Goal: Task Accomplishment & Management: Manage account settings

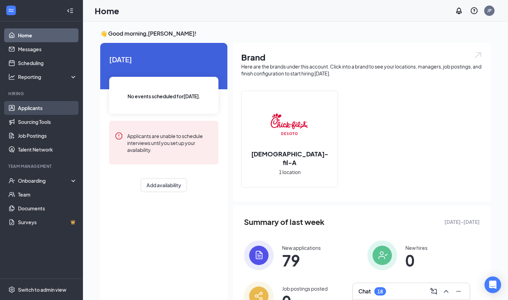
click at [34, 111] on link "Applicants" at bounding box center [47, 108] width 59 height 14
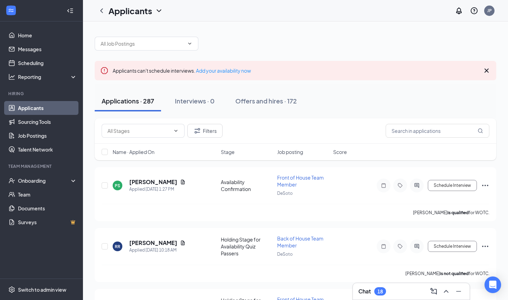
click at [487, 71] on icon "Cross" at bounding box center [487, 70] width 4 height 4
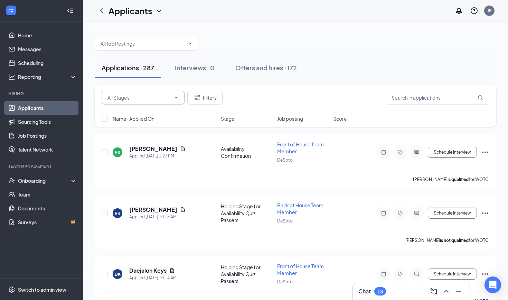
click at [174, 95] on icon "ChevronDown" at bounding box center [176, 98] width 6 height 6
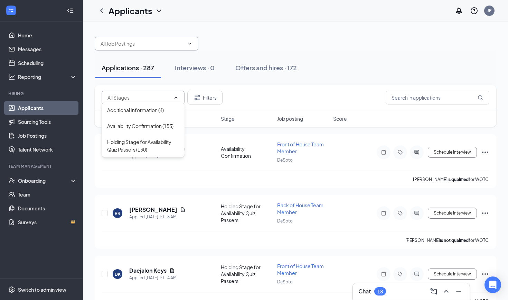
click at [146, 48] on span at bounding box center [147, 44] width 104 height 14
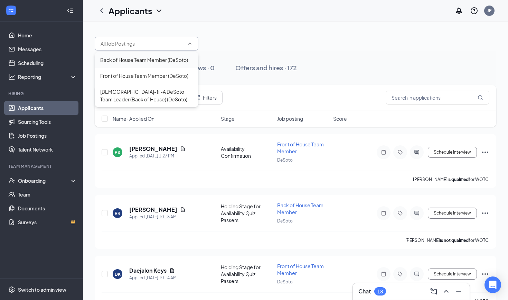
click at [140, 60] on div "Back of House Team Member (DeSoto)" at bounding box center [144, 60] width 88 height 8
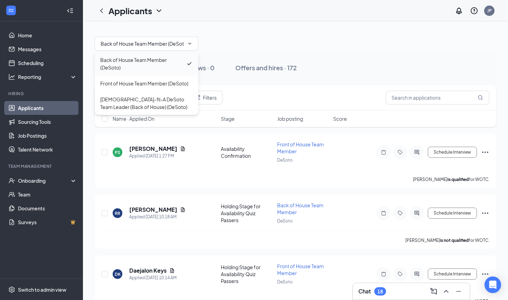
type input "Back of House Team Member (DeSoto)"
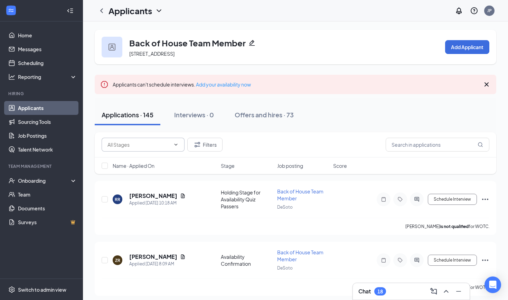
click at [168, 144] on input "text" at bounding box center [139, 145] width 63 height 8
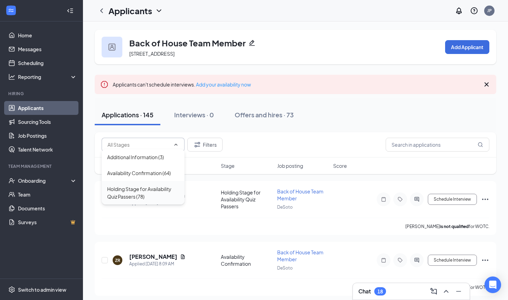
click at [158, 185] on div "Holding Stage for Availability Quiz Passers (78)" at bounding box center [143, 192] width 72 height 15
type input "Holding Stage for Availability Quiz Passers (78)"
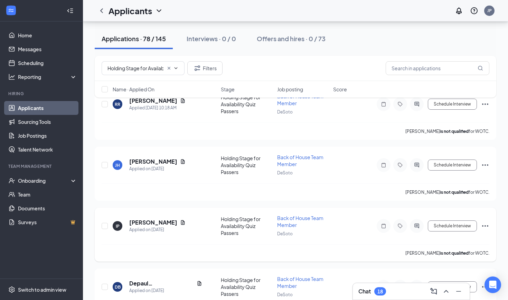
scroll to position [91, 0]
click at [52, 61] on link "Scheduling" at bounding box center [47, 63] width 59 height 14
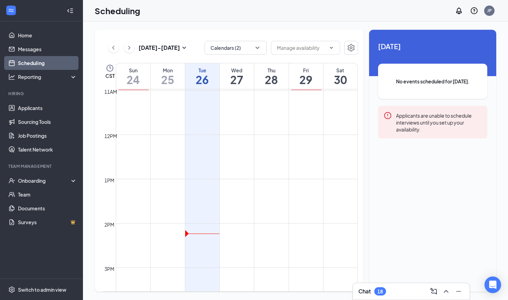
scroll to position [488, 0]
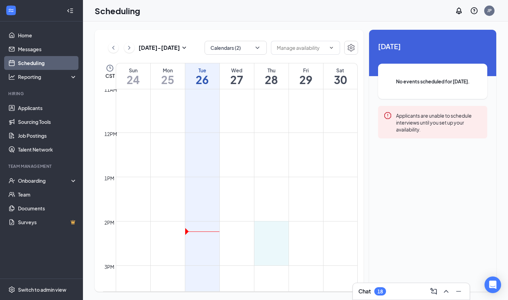
drag, startPoint x: 268, startPoint y: 213, endPoint x: 266, endPoint y: 247, distance: 33.2
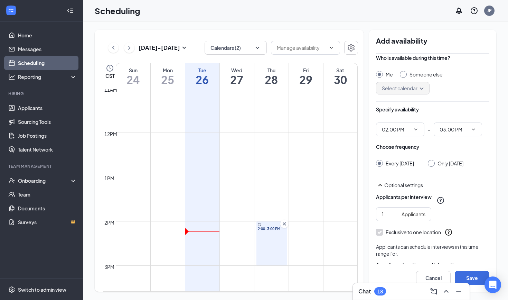
scroll to position [3, 0]
click at [422, 273] on button "Select specific locations or job postings" at bounding box center [432, 280] width 113 height 14
checkbox input "true"
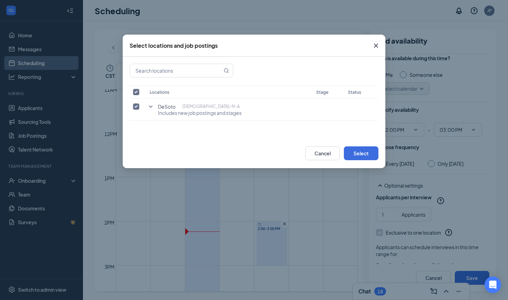
click at [137, 90] on input "checkbox" at bounding box center [136, 92] width 6 height 6
checkbox input "true"
checkbox input "false"
click at [150, 108] on icon "SmallChevronDown" at bounding box center [151, 106] width 8 height 8
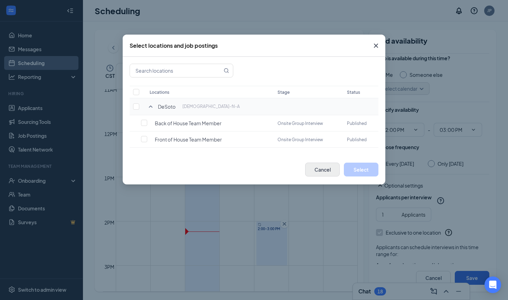
click at [325, 169] on button "Cancel" at bounding box center [322, 170] width 35 height 14
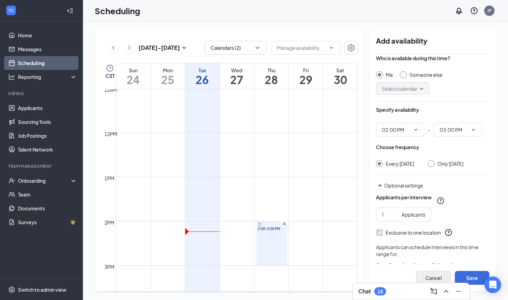
click at [436, 275] on button "Cancel" at bounding box center [433, 278] width 35 height 14
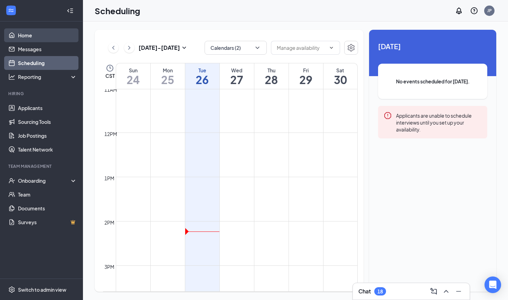
click at [40, 38] on link "Home" at bounding box center [47, 35] width 59 height 14
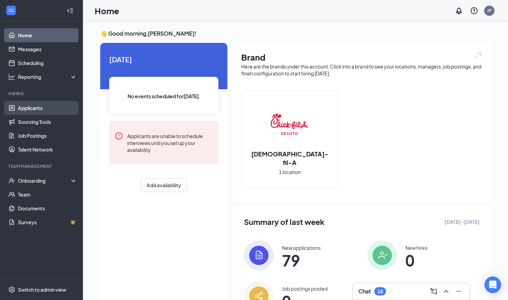
click at [42, 109] on link "Applicants" at bounding box center [47, 108] width 59 height 14
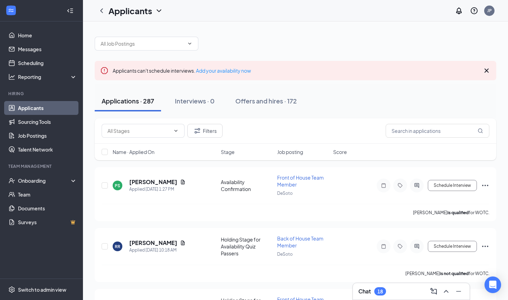
click at [487, 70] on icon "Cross" at bounding box center [487, 70] width 8 height 8
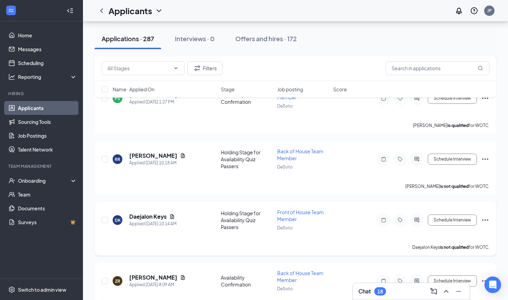
scroll to position [50, 0]
click at [446, 291] on icon "ChevronUp" at bounding box center [446, 291] width 4 height 3
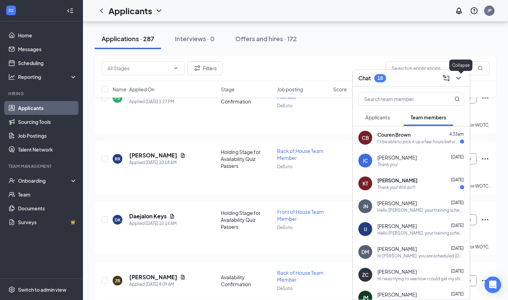
click at [460, 78] on icon "ChevronDown" at bounding box center [459, 78] width 8 height 8
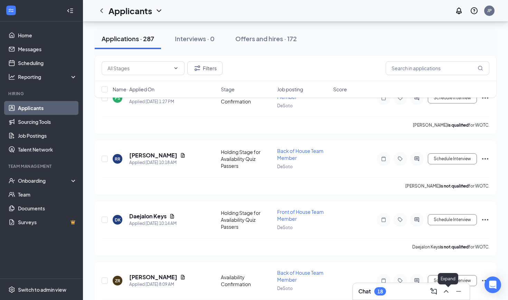
click at [446, 289] on icon "ChevronUp" at bounding box center [446, 291] width 8 height 8
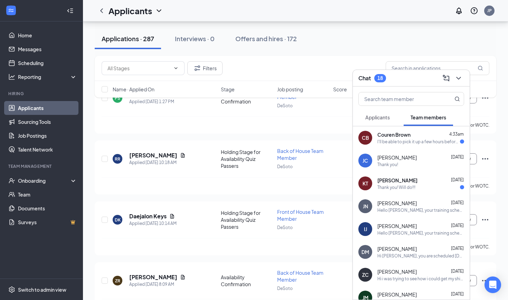
click at [412, 139] on div "CB Couren Brown 4:33am I'll be able to pick it up a few hours before my shift i…" at bounding box center [411, 137] width 117 height 23
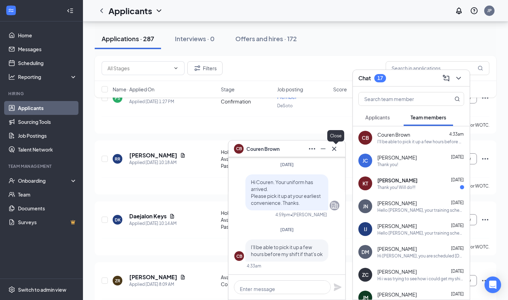
click at [334, 149] on icon "Cross" at bounding box center [334, 148] width 4 height 4
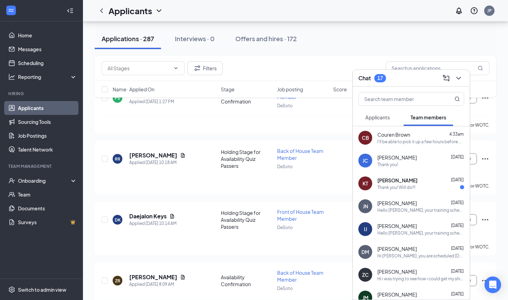
click at [413, 184] on div "Thank you! Will do!!!" at bounding box center [421, 187] width 87 height 6
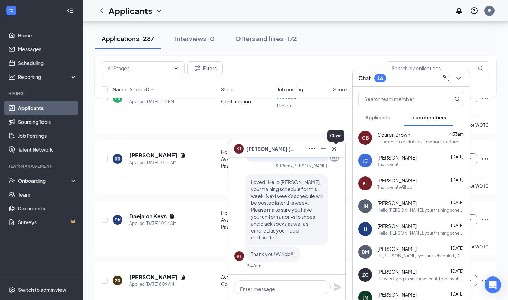
click at [336, 148] on icon "Cross" at bounding box center [334, 149] width 8 height 8
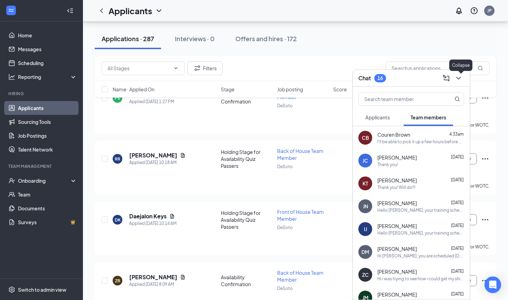
click at [460, 78] on icon "ChevronDown" at bounding box center [459, 78] width 4 height 3
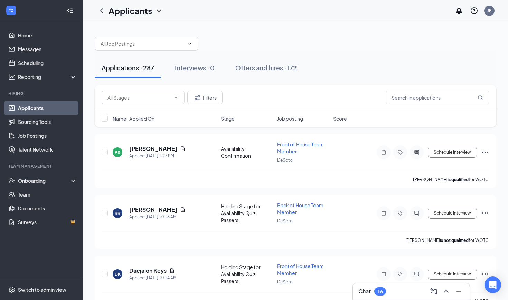
scroll to position [0, 0]
click at [130, 115] on span "Name · Applied On" at bounding box center [134, 118] width 42 height 7
click at [191, 45] on icon "ChevronDown" at bounding box center [190, 44] width 6 height 6
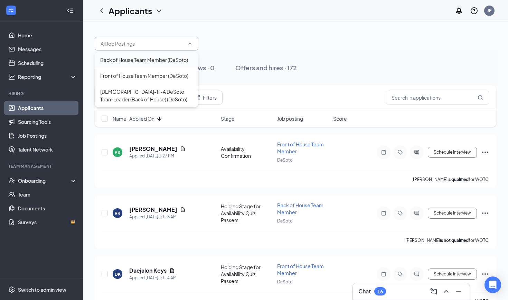
click at [156, 63] on div "Back of House Team Member (DeSoto)" at bounding box center [147, 60] width 104 height 16
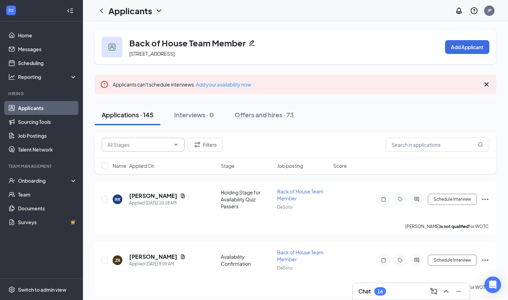
click at [171, 140] on span at bounding box center [143, 145] width 83 height 14
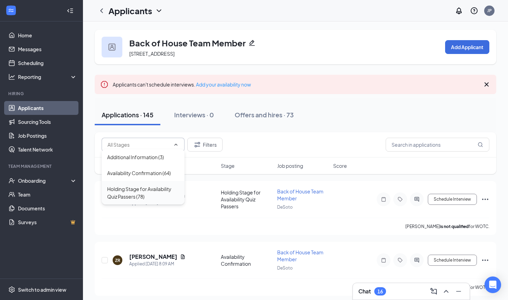
click at [153, 181] on div "Holding Stage for Availability Quiz Passers (78)" at bounding box center [143, 193] width 83 height 24
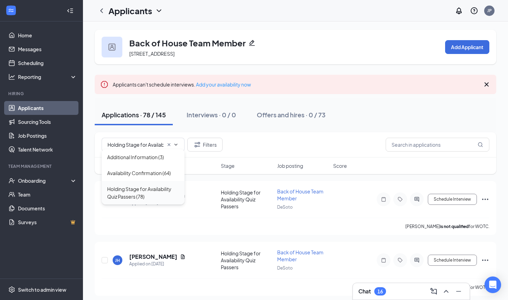
type input "Holding Stage for Availability Quiz Passers (78)"
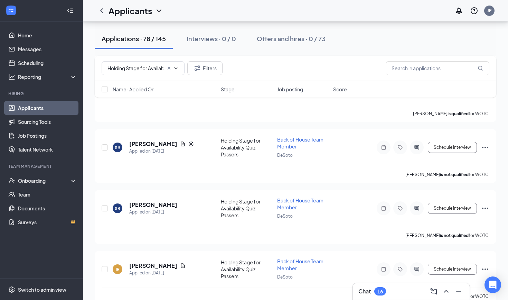
scroll to position [413, 0]
click at [202, 69] on icon "Filter" at bounding box center [197, 68] width 8 height 8
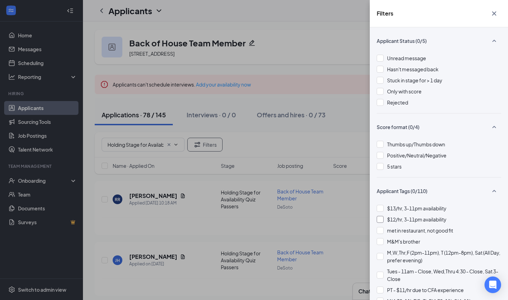
scroll to position [0, 0]
click at [495, 12] on icon "Cross" at bounding box center [494, 13] width 8 height 8
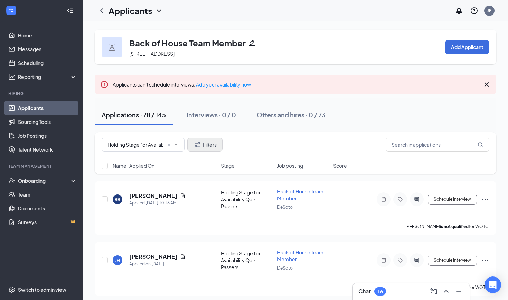
click at [202, 144] on icon "Filter" at bounding box center [197, 144] width 8 height 8
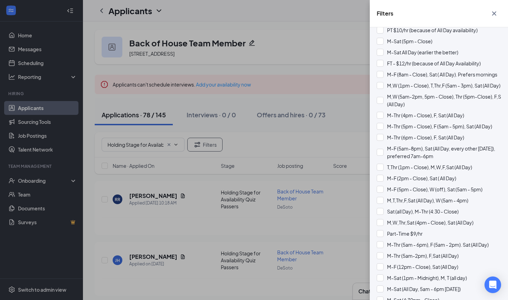
scroll to position [381, 0]
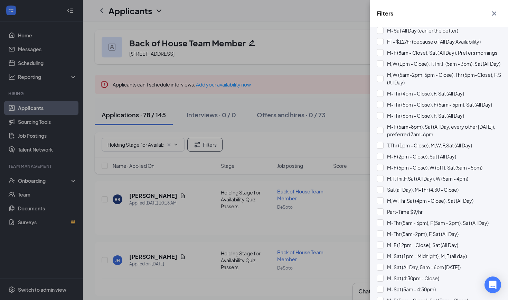
click at [496, 12] on icon "Cross" at bounding box center [495, 13] width 4 height 4
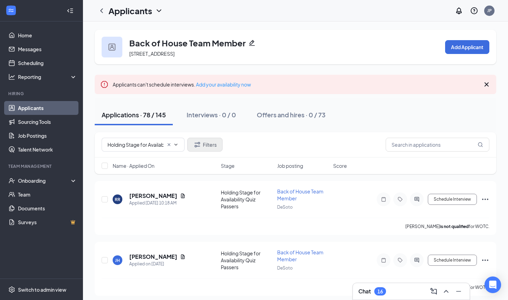
click at [208, 140] on button "Filters" at bounding box center [204, 145] width 35 height 14
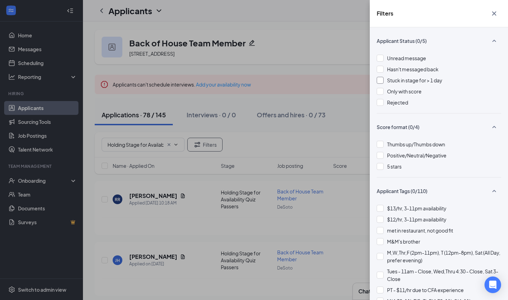
scroll to position [0, 0]
click at [496, 16] on icon "Cross" at bounding box center [494, 13] width 8 height 8
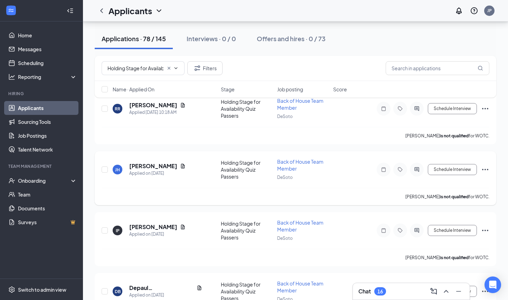
scroll to position [88, 0]
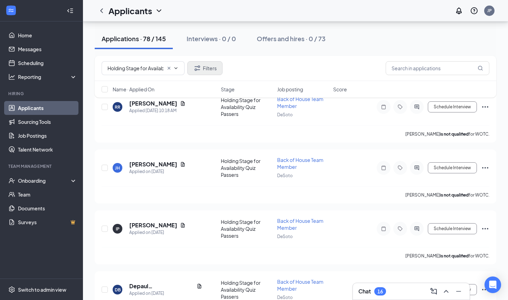
click at [208, 64] on button "Filters" at bounding box center [204, 68] width 35 height 14
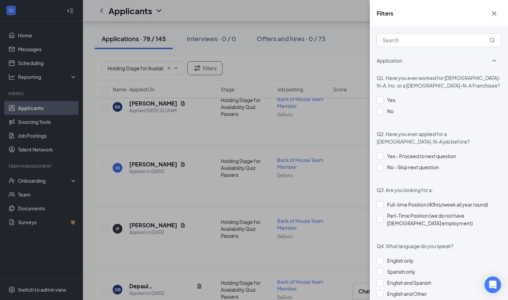
scroll to position [1538, 0]
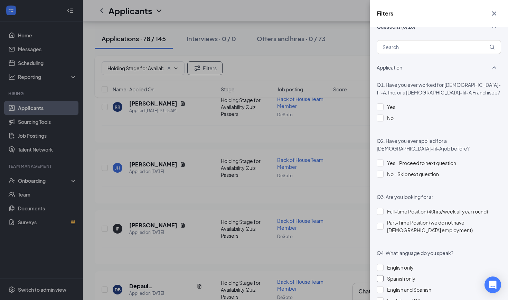
click at [394, 275] on div "Spanish only" at bounding box center [401, 279] width 28 height 8
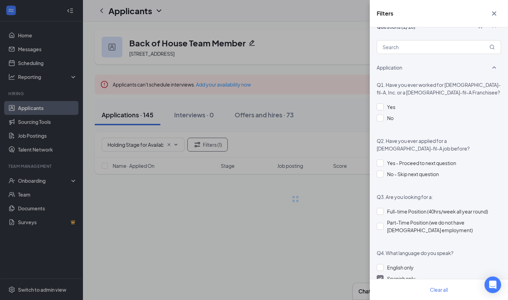
scroll to position [0, 0]
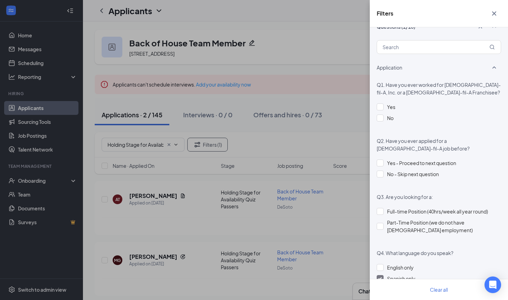
click at [394, 275] on div "Spanish only" at bounding box center [401, 279] width 28 height 8
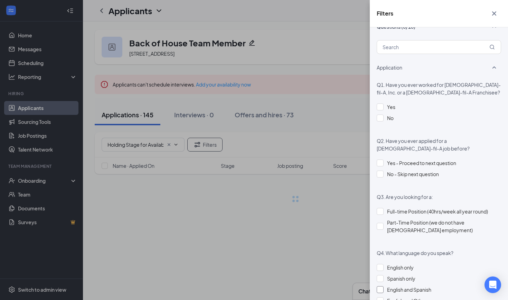
click at [398, 286] on div "English and Spanish" at bounding box center [409, 290] width 44 height 8
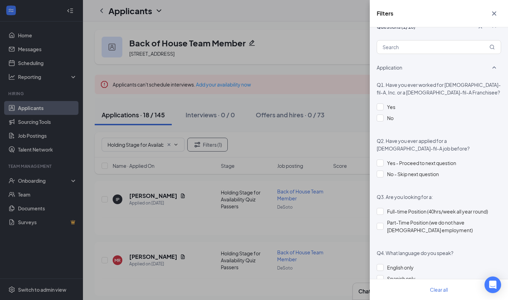
click at [333, 82] on div "Filters Applicant Status (0/5) Unread message Hasn't messaged back Stuck in sta…" at bounding box center [254, 150] width 508 height 300
click at [497, 11] on icon "Cross" at bounding box center [494, 13] width 8 height 8
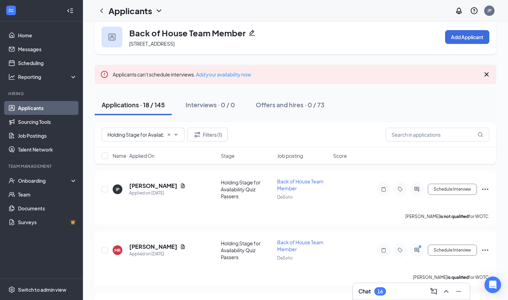
scroll to position [15, 0]
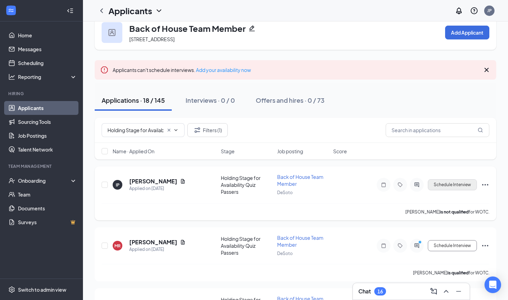
click at [456, 179] on button "Schedule Interview" at bounding box center [452, 184] width 49 height 11
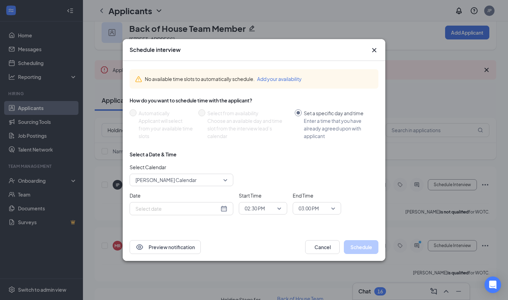
type input "[DATE]"
click at [316, 242] on button "Cancel" at bounding box center [322, 247] width 35 height 14
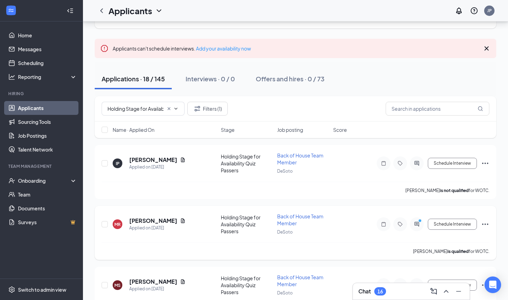
scroll to position [37, 0]
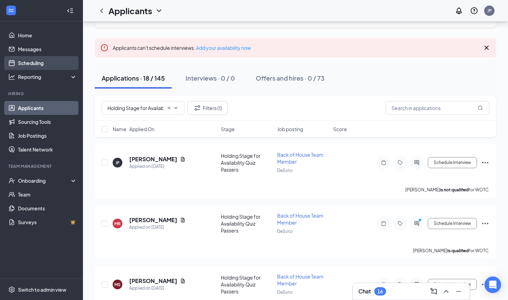
click at [30, 62] on link "Scheduling" at bounding box center [47, 63] width 59 height 14
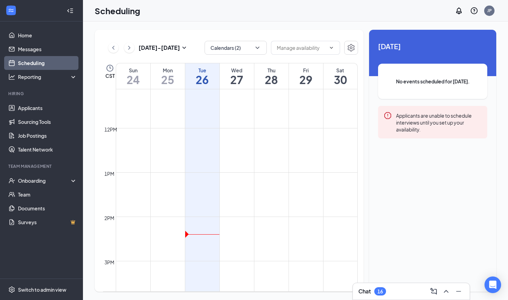
scroll to position [495, 0]
drag, startPoint x: 271, startPoint y: 206, endPoint x: 270, endPoint y: 246, distance: 39.1
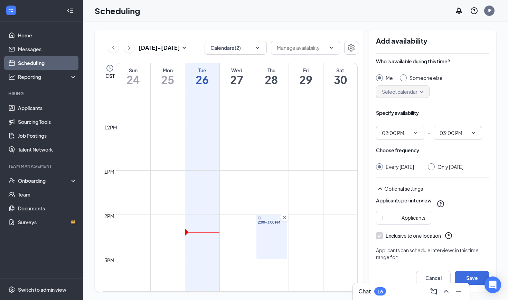
click at [428, 163] on input "Only [DATE]" at bounding box center [430, 165] width 5 height 5
radio input "true"
radio input "false"
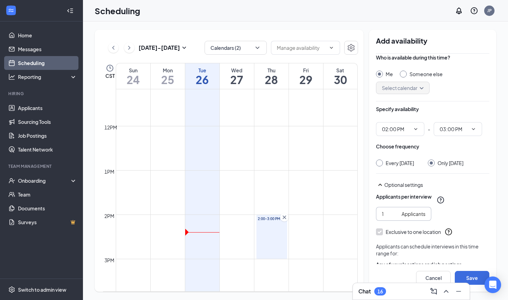
scroll to position [3, 0]
drag, startPoint x: 390, startPoint y: 198, endPoint x: 368, endPoint y: 198, distance: 21.8
click at [368, 198] on div "[DATE] - [DATE] Calendars (2) CST Sun 24 Mon 25 Tue 26 Wed 27 Thu 28 Fri 29 Sat…" at bounding box center [296, 161] width 402 height 262
type input "15"
click at [462, 205] on div "Applicants per interview 15 Applicants Exclusive to one location Applicants can…" at bounding box center [432, 238] width 113 height 97
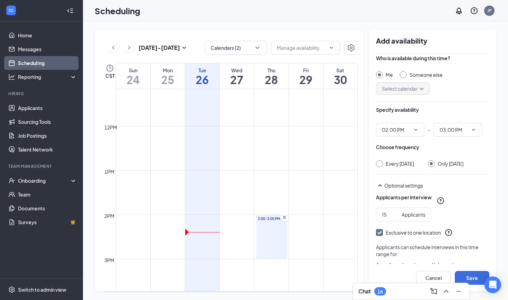
click at [430, 273] on button "Select specific locations or job postings" at bounding box center [432, 280] width 113 height 14
checkbox input "true"
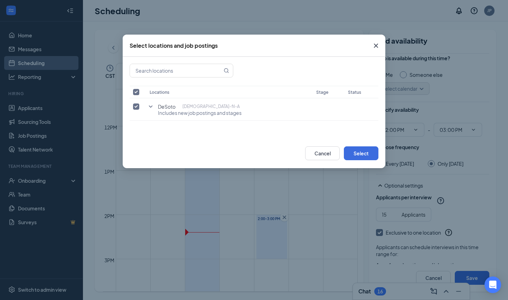
click at [136, 90] on input "checkbox" at bounding box center [136, 92] width 6 height 6
checkbox input "true"
checkbox input "false"
click at [150, 108] on icon "SmallChevronDown" at bounding box center [151, 106] width 8 height 8
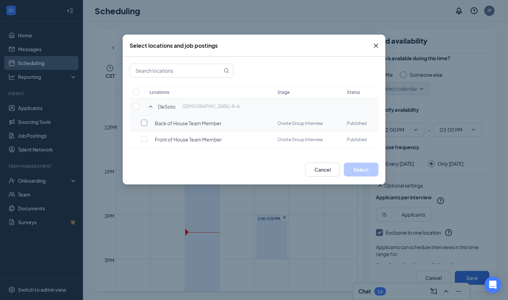
click at [146, 125] on input "checkbox" at bounding box center [144, 123] width 6 height 6
checkbox input "false"
checkbox input "true"
click at [368, 169] on button "Select" at bounding box center [361, 170] width 35 height 14
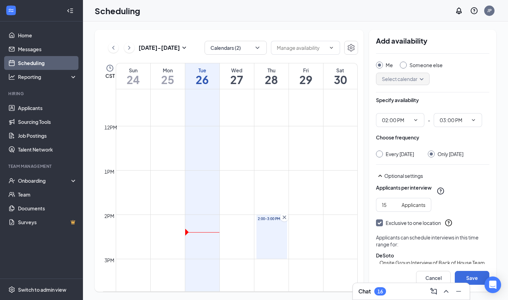
scroll to position [12, 0]
click at [471, 276] on button "Save" at bounding box center [472, 278] width 35 height 14
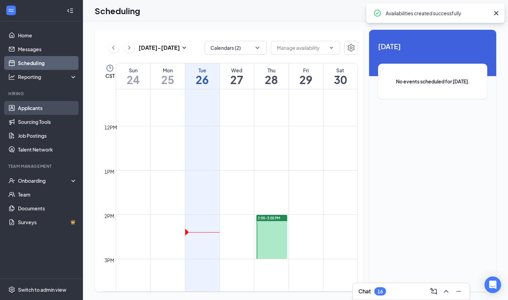
click at [41, 110] on link "Applicants" at bounding box center [47, 108] width 59 height 14
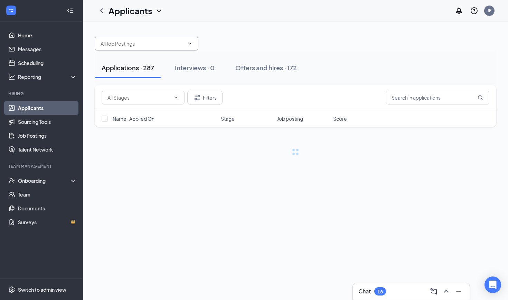
click at [167, 45] on input "text" at bounding box center [143, 44] width 84 height 8
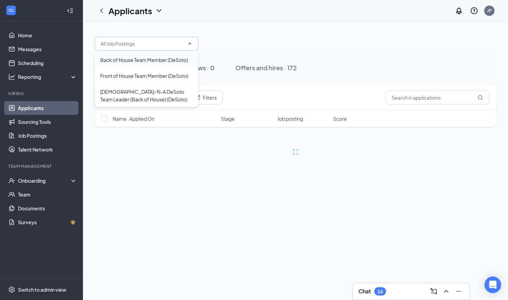
click at [142, 60] on div "Back of House Team Member (DeSoto)" at bounding box center [144, 60] width 88 height 8
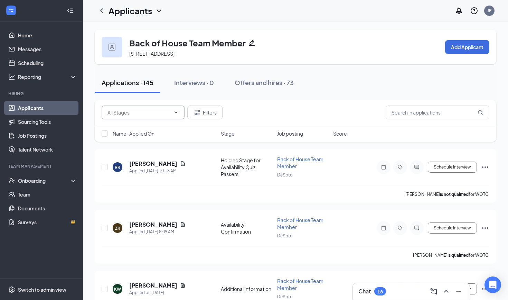
click at [173, 110] on span at bounding box center [175, 113] width 7 height 6
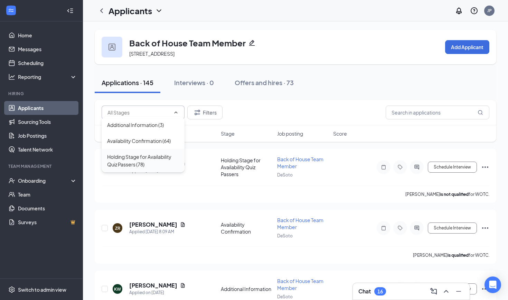
click at [153, 149] on div "Holding Stage for Availability Quiz Passers (78)" at bounding box center [143, 161] width 83 height 24
type input "Holding Stage for Availability Quiz Passers (78)"
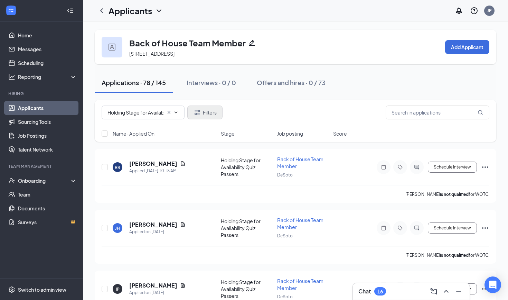
click at [206, 111] on button "Filters" at bounding box center [204, 112] width 35 height 14
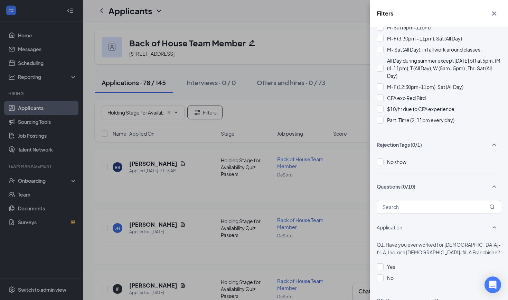
scroll to position [1494, 0]
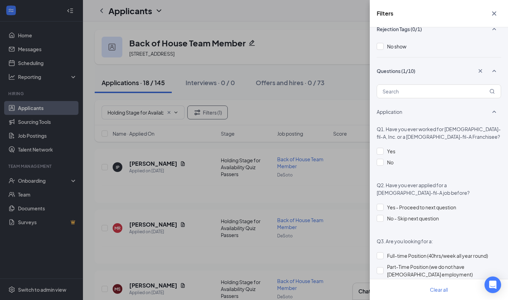
click at [331, 77] on div "Filters Applicant Status (0/5) Unread message Hasn't messaged back Stuck in sta…" at bounding box center [254, 150] width 508 height 300
click at [321, 41] on div "Filters Applicant Status (0/5) Unread message Hasn't messaged back Stuck in sta…" at bounding box center [254, 150] width 508 height 300
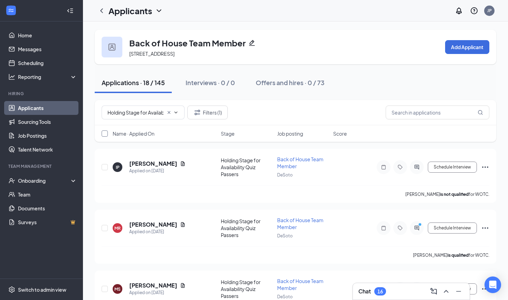
click at [105, 130] on input "checkbox" at bounding box center [105, 133] width 6 height 6
checkbox input "false"
checkbox input "true"
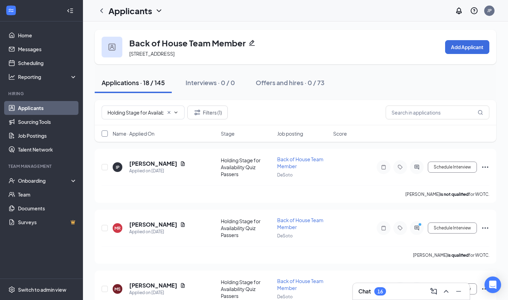
checkbox input "true"
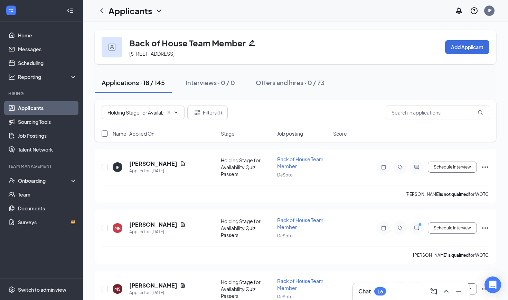
checkbox input "true"
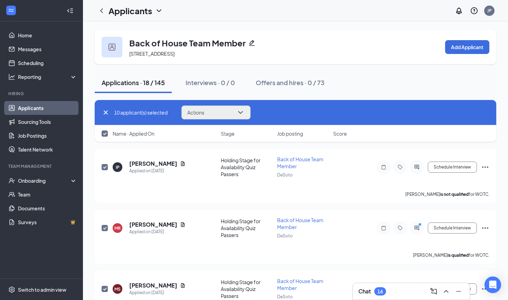
click at [237, 112] on icon "ChevronDown" at bounding box center [241, 112] width 8 height 8
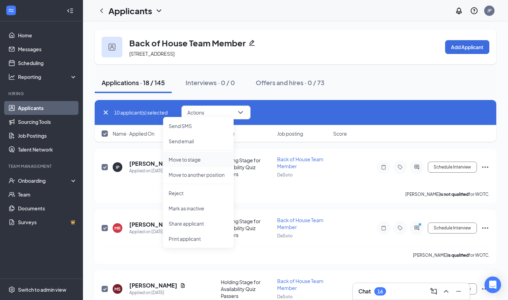
click at [196, 154] on li "Move to stage" at bounding box center [198, 159] width 71 height 15
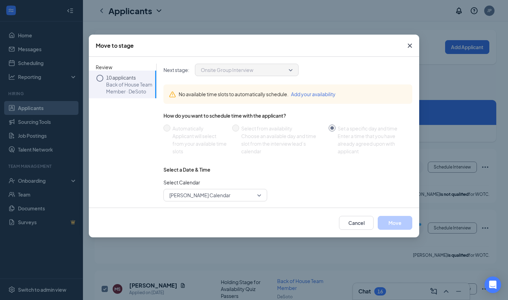
radio input "false"
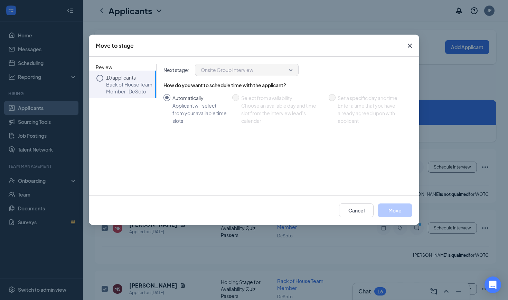
click at [129, 81] on p "Back of House Team Member · DeSoto" at bounding box center [129, 88] width 47 height 14
click at [398, 205] on button "Move" at bounding box center [395, 210] width 35 height 14
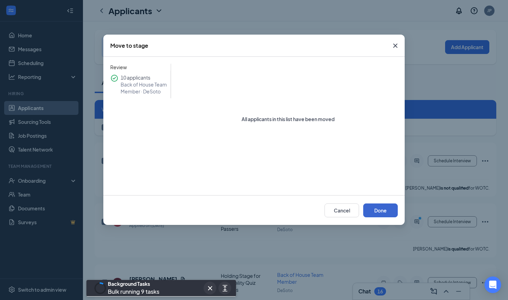
click at [386, 210] on button "Done" at bounding box center [381, 210] width 35 height 14
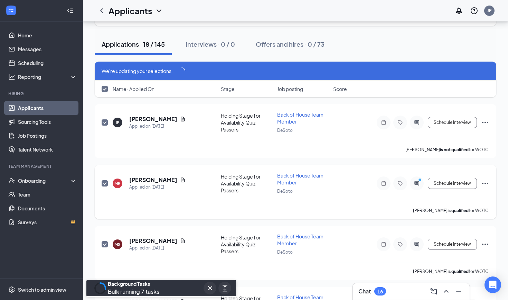
scroll to position [41, 0]
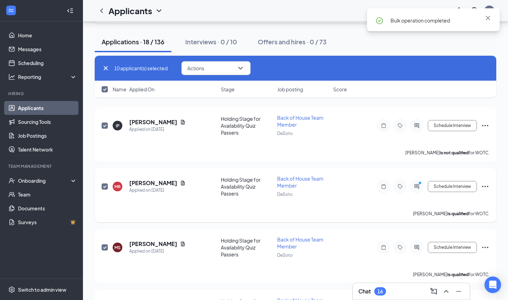
checkbox input "false"
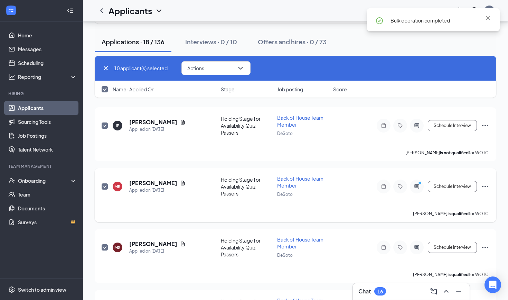
checkbox input "false"
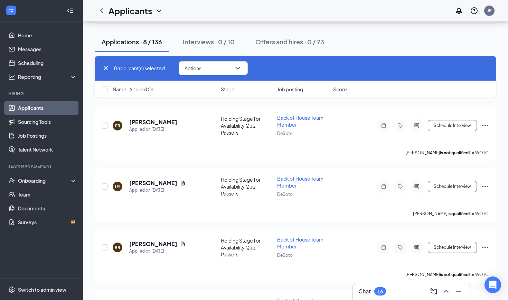
click at [106, 70] on icon "Cross" at bounding box center [106, 68] width 8 height 8
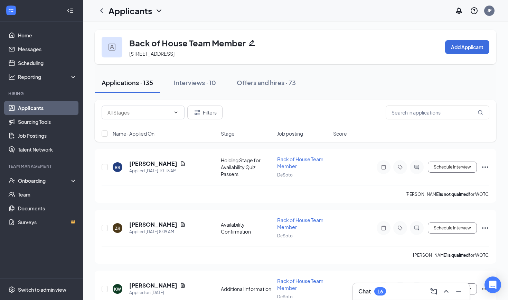
scroll to position [0, 0]
click at [204, 108] on button "Filters" at bounding box center [204, 112] width 35 height 14
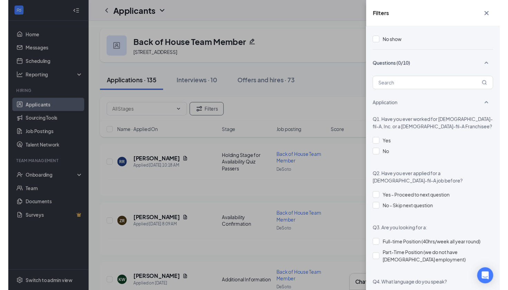
scroll to position [1501, 0]
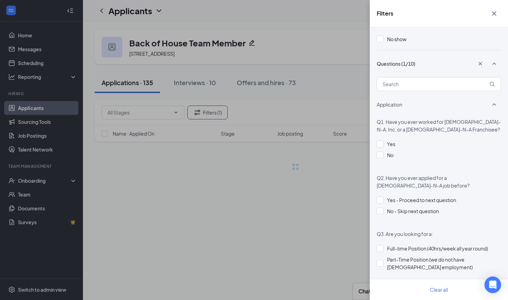
click at [320, 67] on div "Filters Applicant Status (0/5) Unread message Hasn't messaged back Stuck in sta…" at bounding box center [254, 150] width 508 height 300
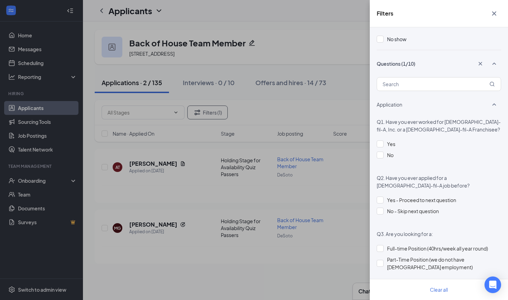
click at [498, 14] on icon "Cross" at bounding box center [494, 13] width 8 height 8
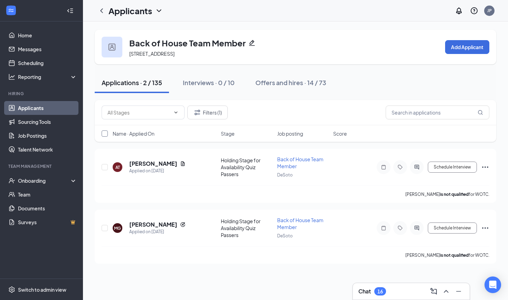
click at [105, 130] on input "checkbox" at bounding box center [105, 133] width 6 height 6
checkbox input "false"
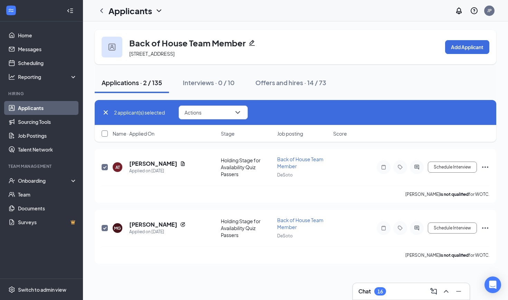
checkbox input "true"
click at [201, 110] on button "Actions" at bounding box center [213, 112] width 69 height 14
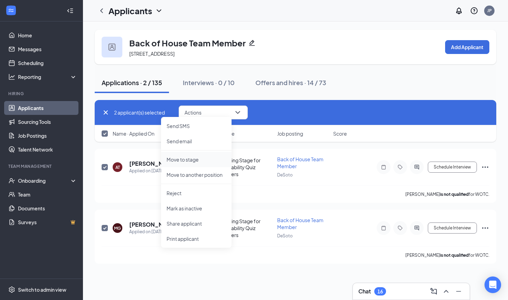
click at [206, 156] on p "Move to stage" at bounding box center [196, 159] width 59 height 7
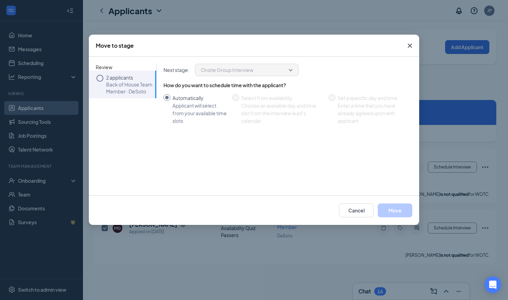
click at [134, 81] on p "Back of House Team Member · DeSoto" at bounding box center [129, 88] width 47 height 14
click at [398, 212] on button "Move" at bounding box center [395, 210] width 35 height 14
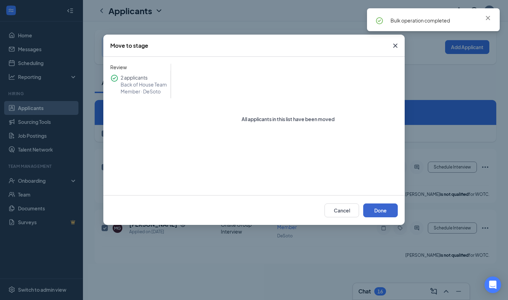
checkbox input "false"
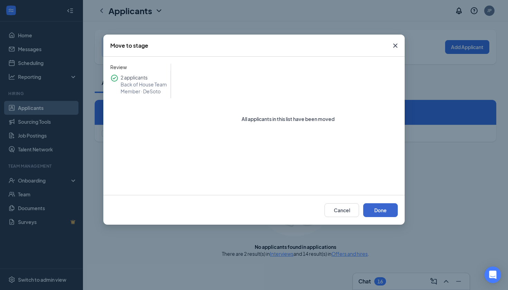
click at [377, 209] on button "Done" at bounding box center [381, 210] width 35 height 14
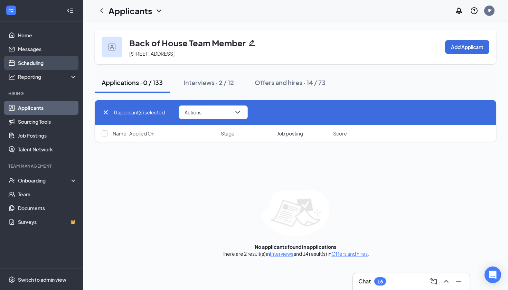
click at [27, 63] on link "Scheduling" at bounding box center [47, 63] width 59 height 14
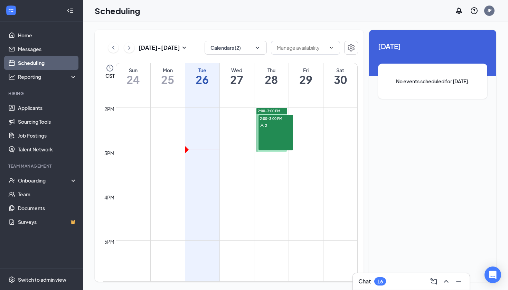
scroll to position [560, 0]
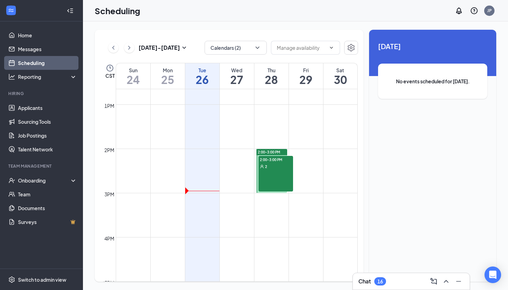
click at [272, 168] on div "2:00-3:00 PM 2" at bounding box center [276, 174] width 35 height 36
